Goal: Information Seeking & Learning: Learn about a topic

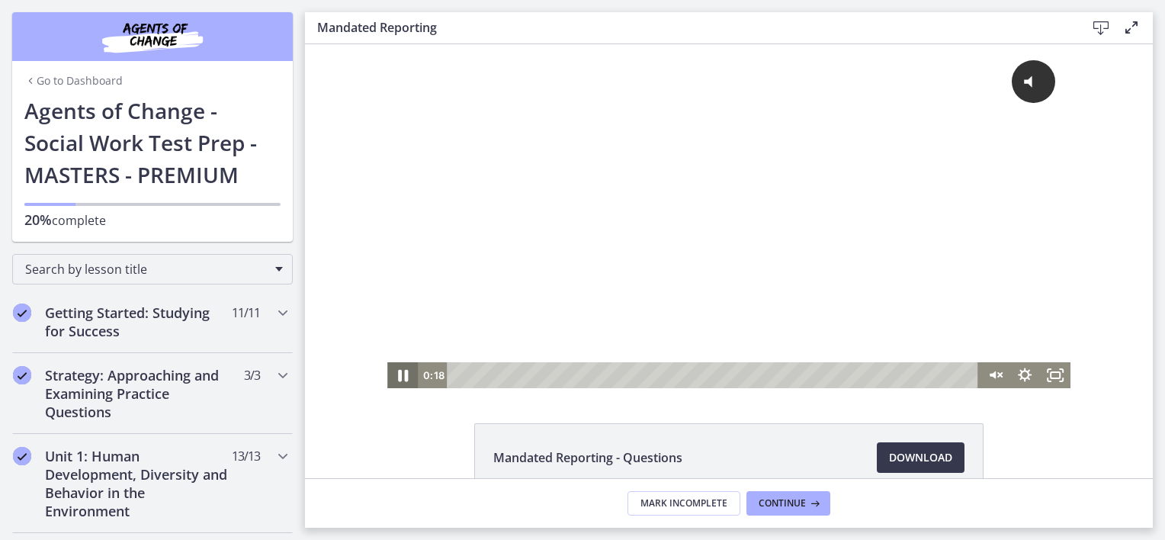
click at [392, 376] on icon "Pause" at bounding box center [402, 375] width 37 height 31
click at [799, 505] on span "Continue" at bounding box center [781, 503] width 47 height 12
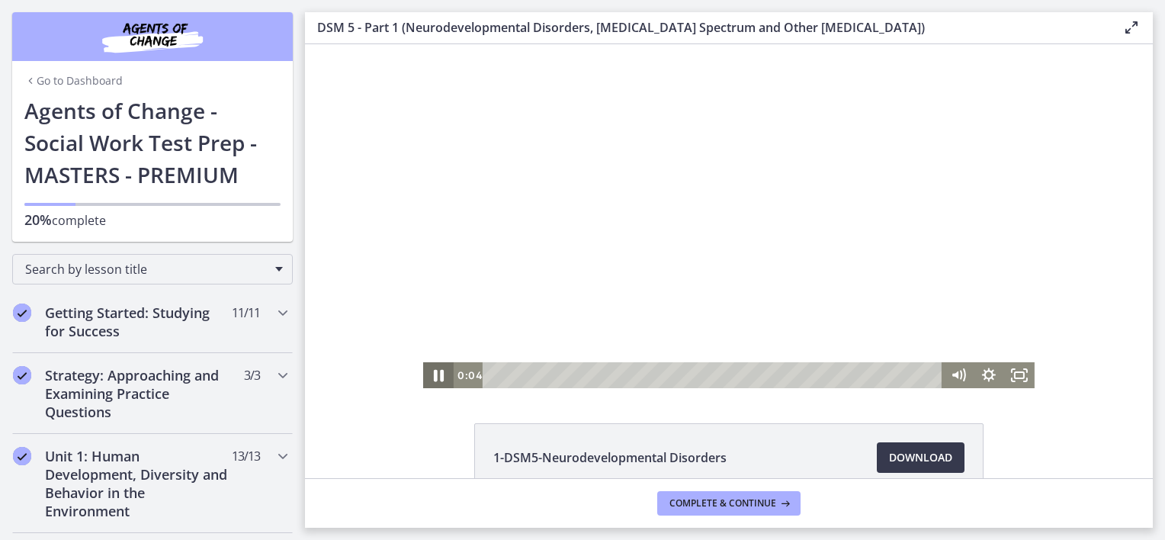
click at [426, 384] on icon "Pause" at bounding box center [438, 375] width 37 height 31
